Goal: Navigation & Orientation: Find specific page/section

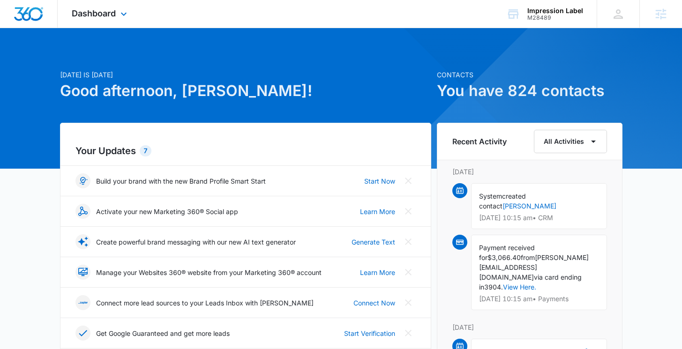
click at [86, 21] on div "Dashboard Apps Reputation Websites Forms CRM Email Social Shop Content Ads Inte…" at bounding box center [101, 14] width 86 height 28
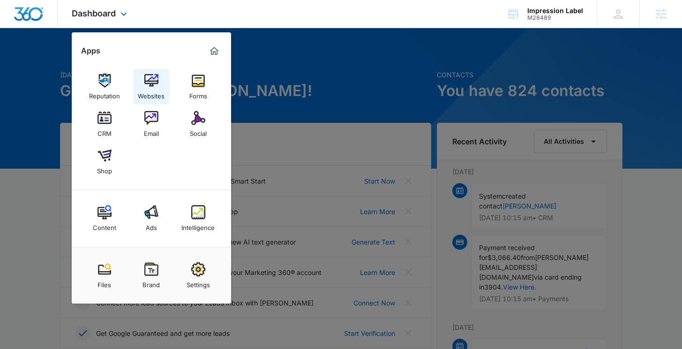
click at [150, 75] on img at bounding box center [151, 81] width 14 height 14
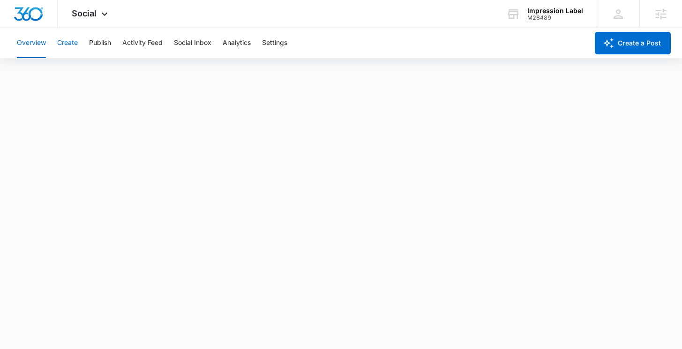
click at [75, 42] on button "Create" at bounding box center [67, 43] width 21 height 30
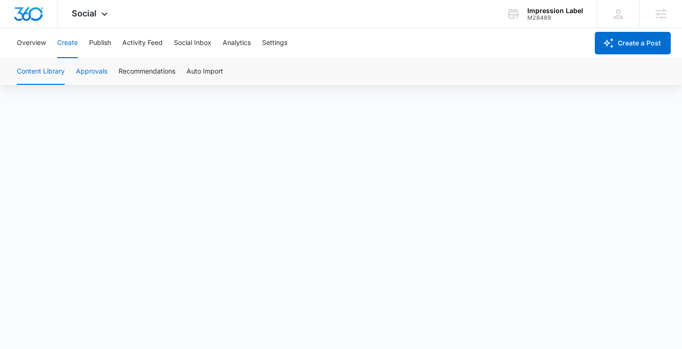
click at [93, 75] on button "Approvals" at bounding box center [91, 72] width 31 height 26
click at [102, 48] on button "Publish" at bounding box center [100, 43] width 22 height 30
click at [66, 46] on button "Create" at bounding box center [67, 43] width 21 height 30
click at [43, 72] on button "Content Library" at bounding box center [41, 72] width 48 height 26
click at [93, 39] on button "Publish" at bounding box center [100, 43] width 22 height 30
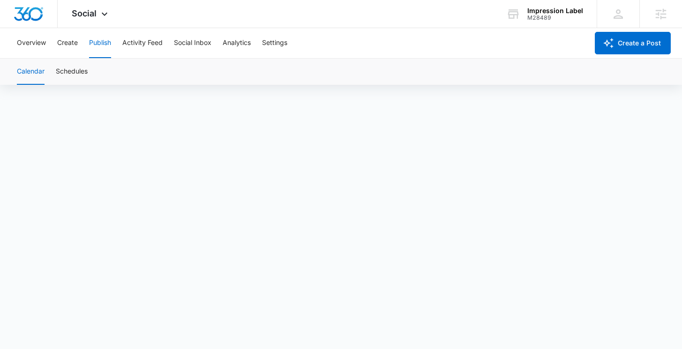
scroll to position [7, 0]
click at [73, 47] on button "Create" at bounding box center [67, 43] width 21 height 30
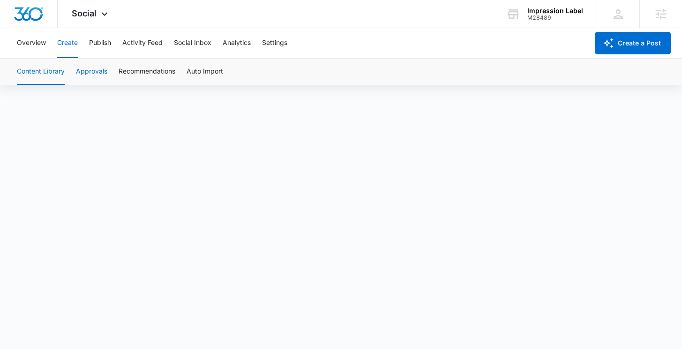
click at [98, 73] on button "Approvals" at bounding box center [91, 72] width 31 height 26
